Goal: Task Accomplishment & Management: Manage account settings

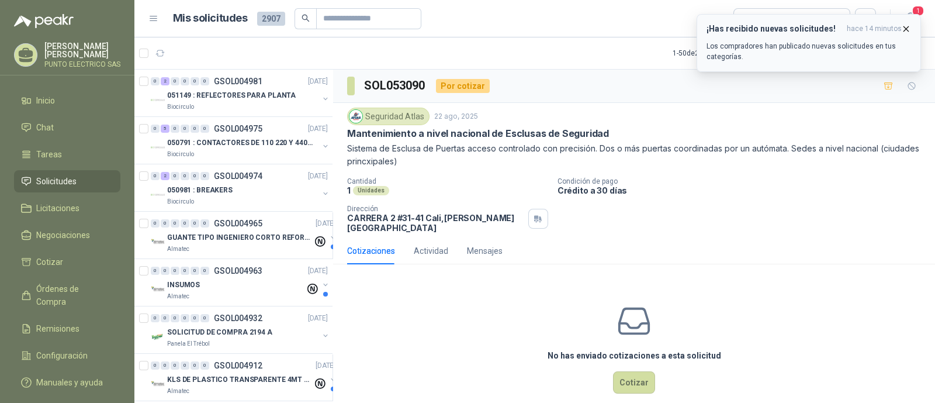
click at [908, 26] on icon "button" at bounding box center [906, 29] width 10 height 10
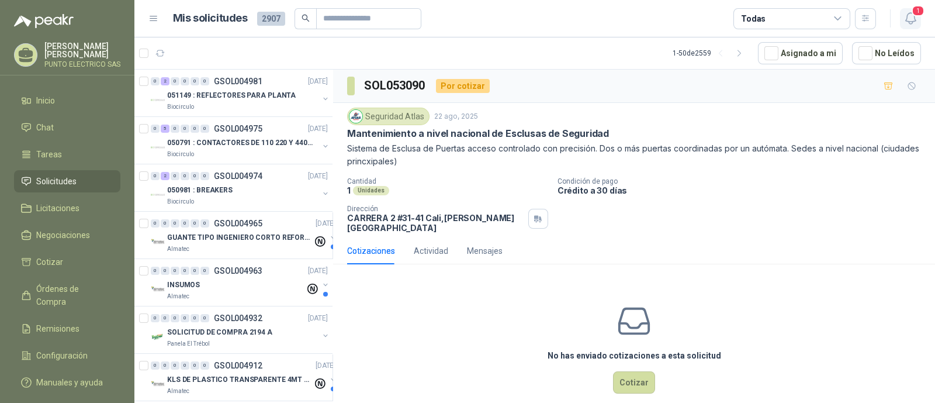
click at [917, 16] on icon "button" at bounding box center [910, 18] width 15 height 15
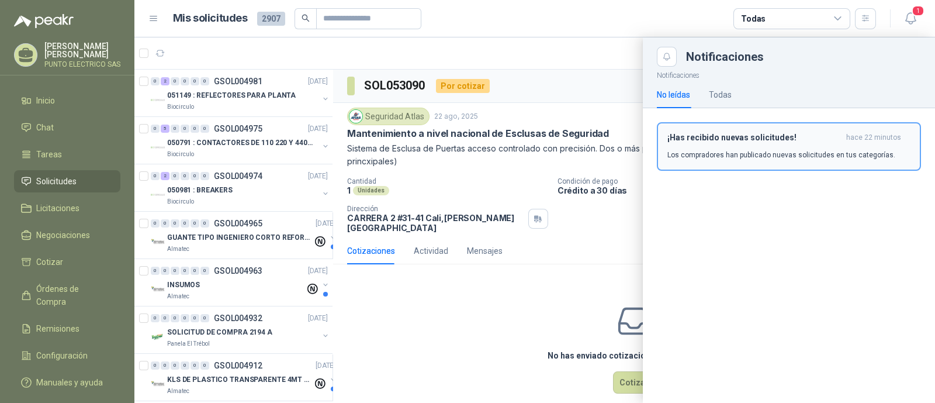
click at [749, 136] on h3 "¡Has recibido nuevas solicitudes!" at bounding box center [754, 138] width 174 height 10
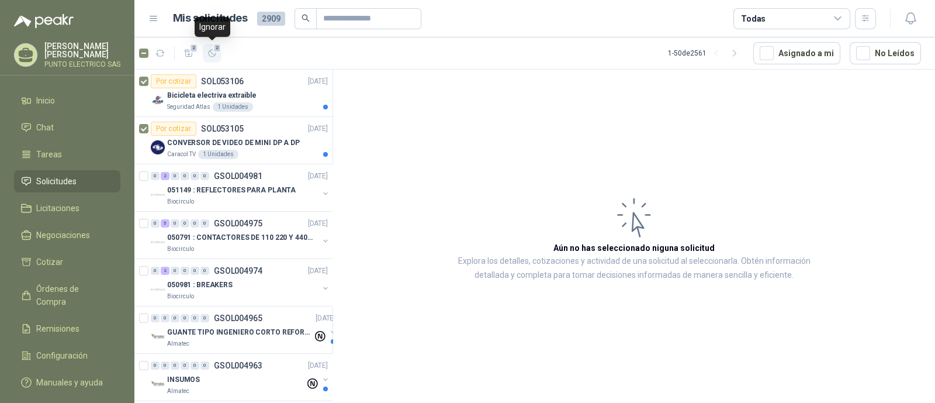
click at [210, 56] on icon "button" at bounding box center [212, 53] width 10 height 10
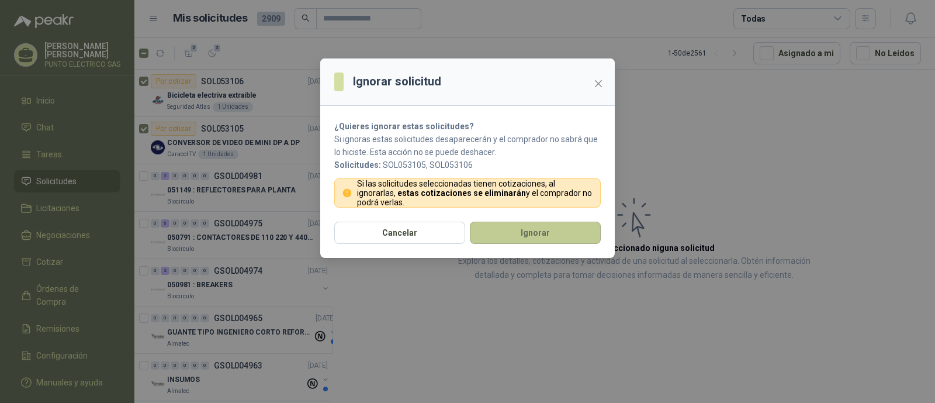
click at [523, 233] on button "Ignorar" at bounding box center [535, 232] width 131 height 22
